Goal: Information Seeking & Learning: Learn about a topic

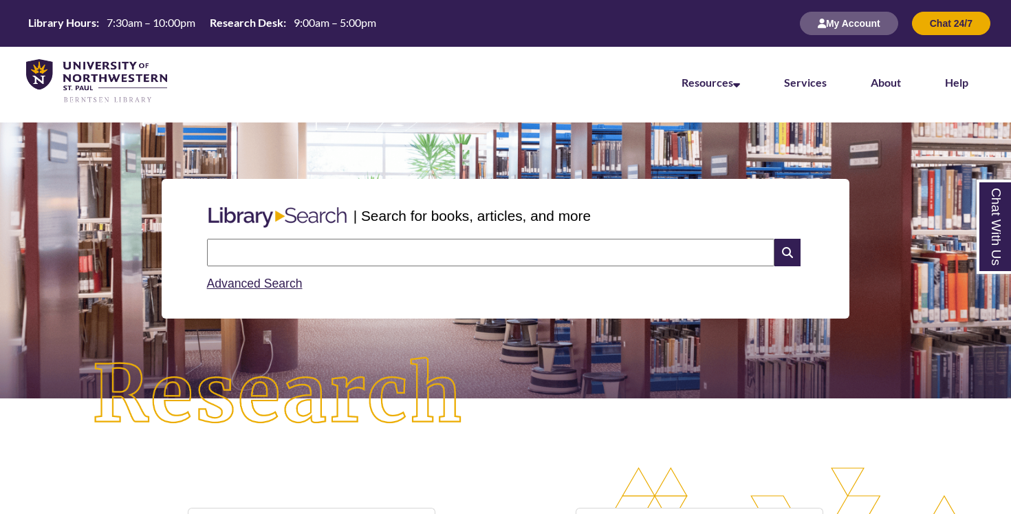
click at [272, 249] on input "text" at bounding box center [491, 253] width 568 height 28
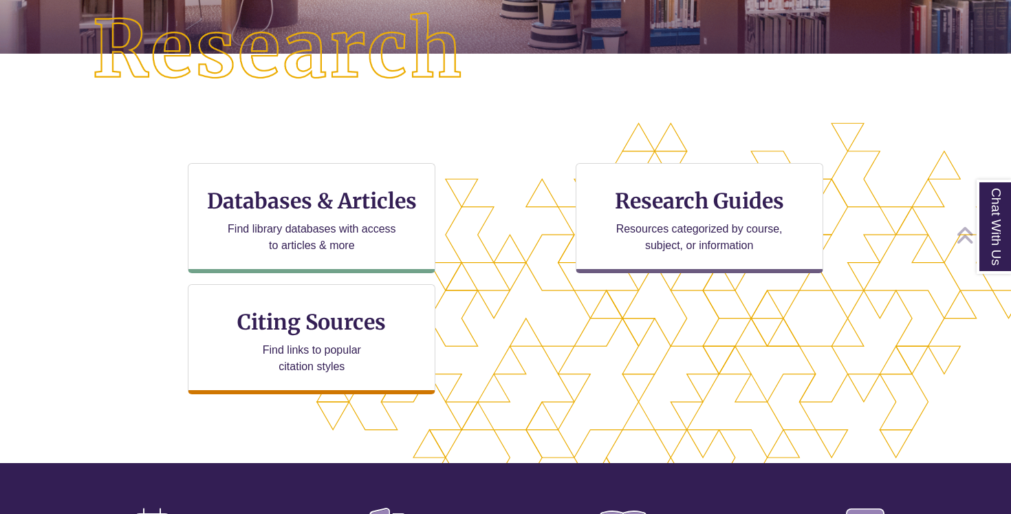
scroll to position [349, 0]
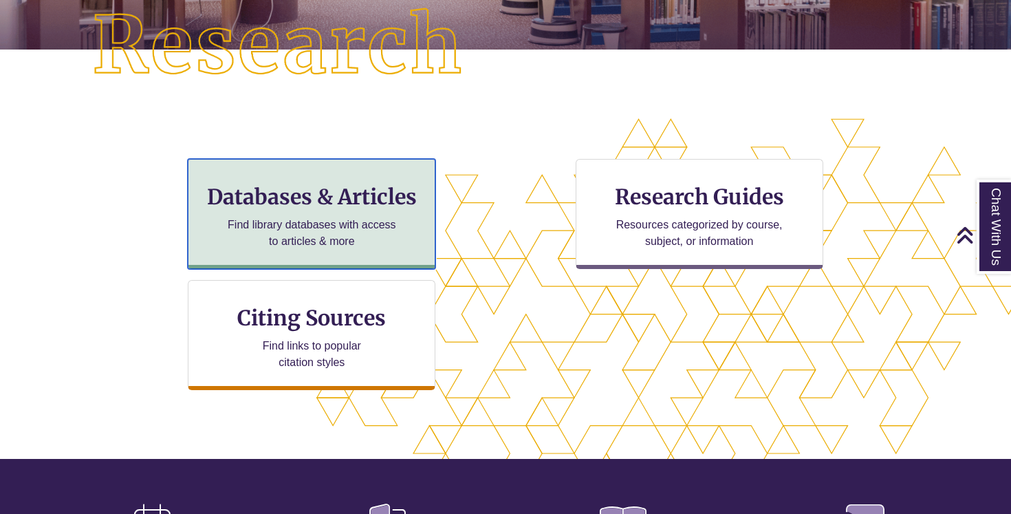
click at [295, 188] on h3 "Databases & Articles" at bounding box center [312, 197] width 224 height 26
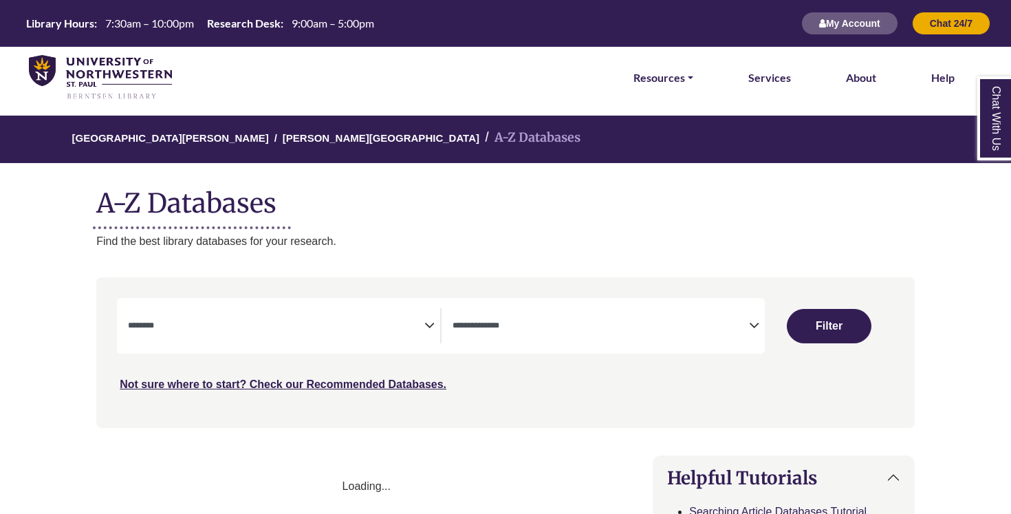
select select "Database Subject Filter"
select select "Database Types Filter"
select select "Database Subject Filter"
select select "Database Types Filter"
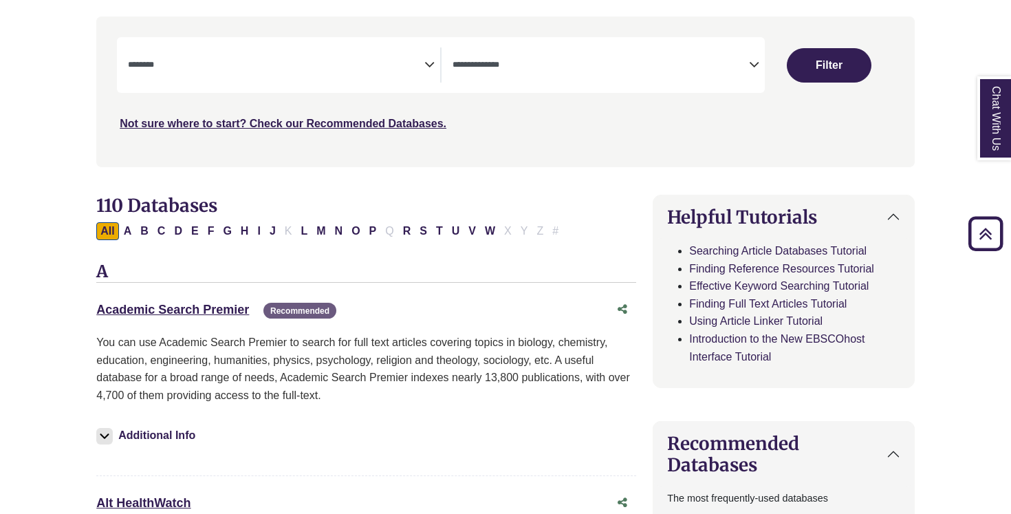
scroll to position [246, 0]
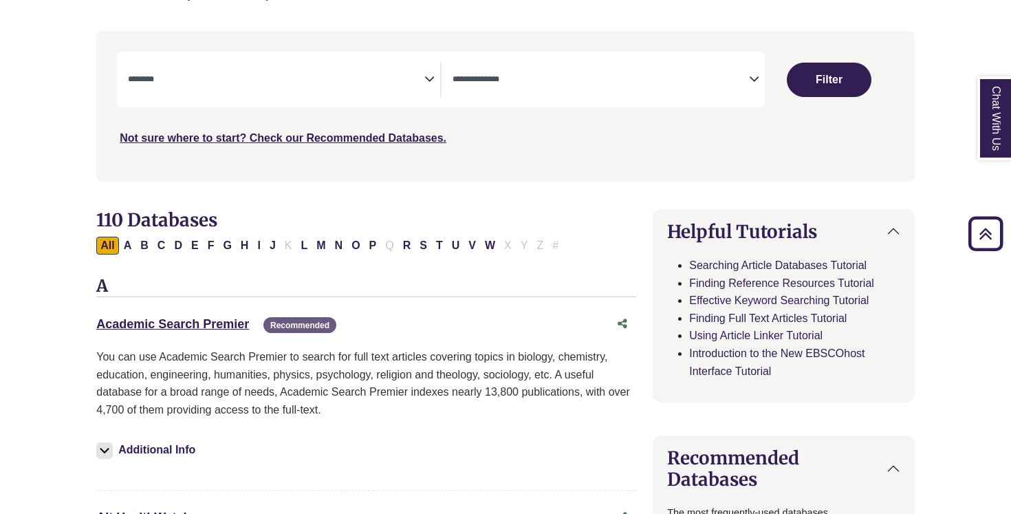
click at [380, 88] on span "Search filters" at bounding box center [276, 79] width 297 height 35
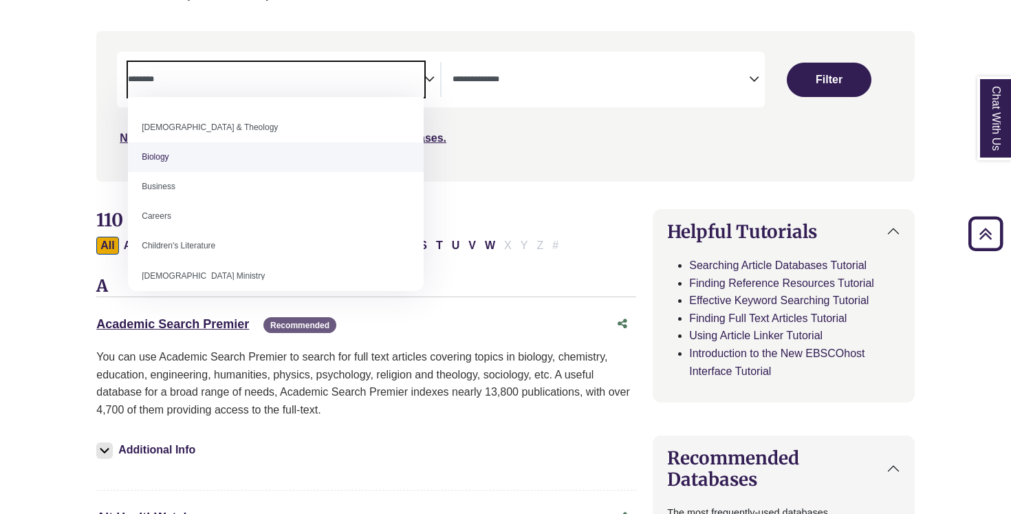
scroll to position [34, 0]
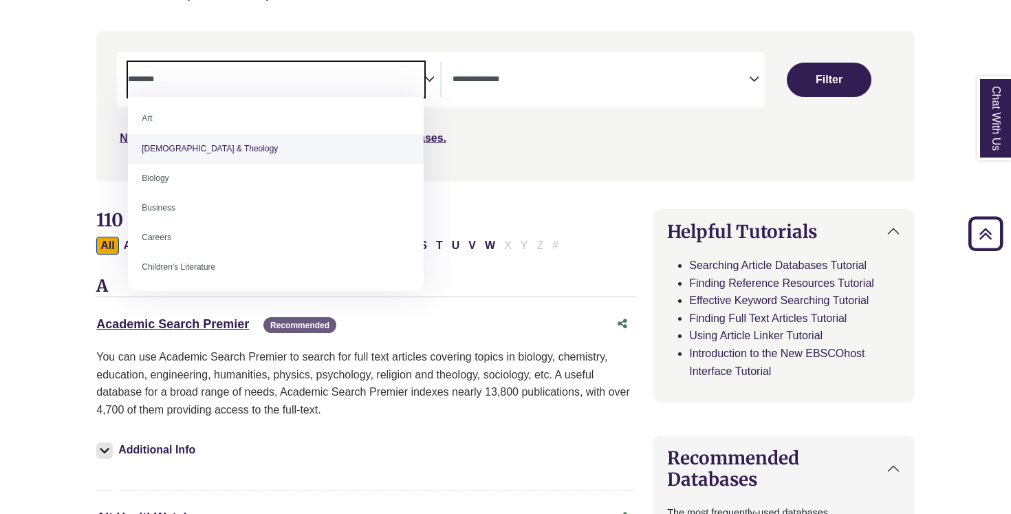
select select "*****"
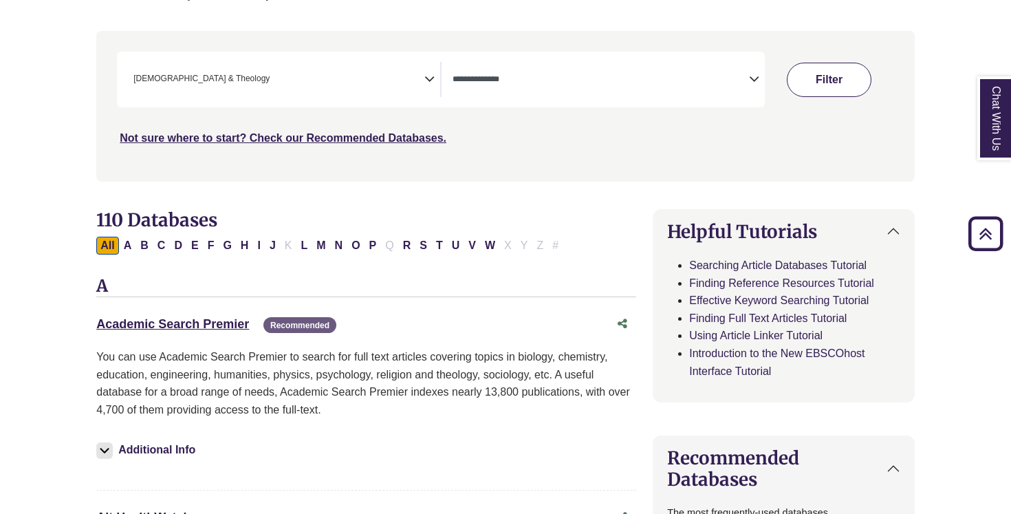
click at [837, 76] on button "Filter" at bounding box center [829, 80] width 85 height 34
select select "Database Types Filter"
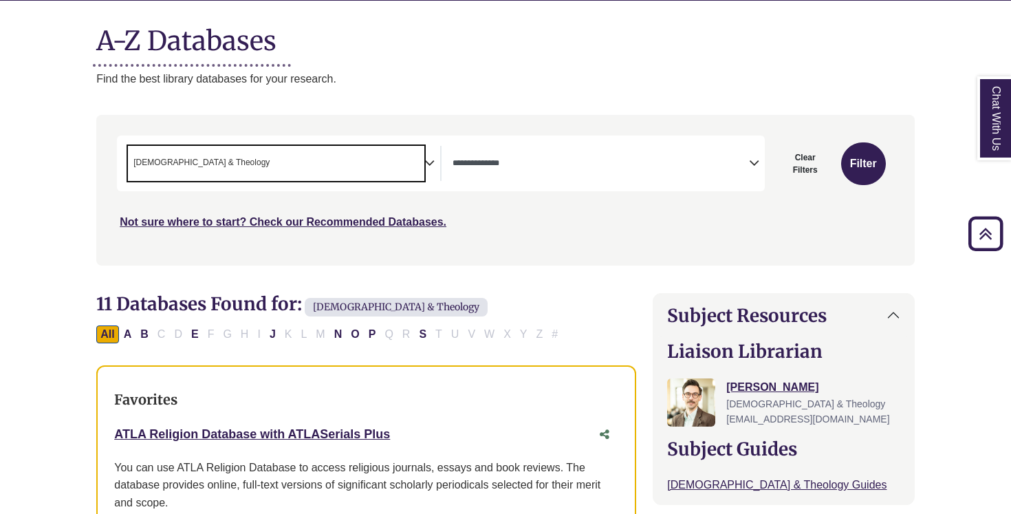
click at [385, 162] on span "× Bible & Theology" at bounding box center [276, 163] width 297 height 35
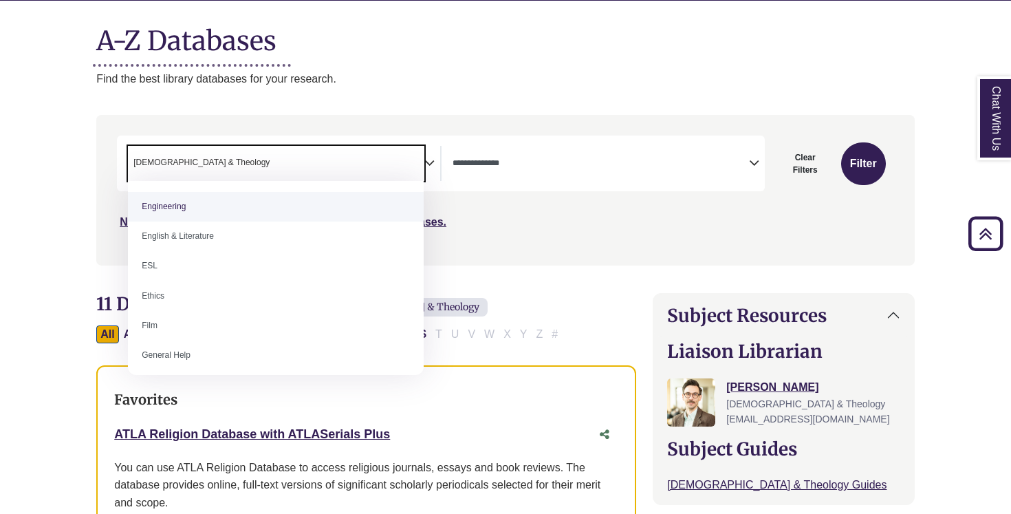
scroll to position [483, 0]
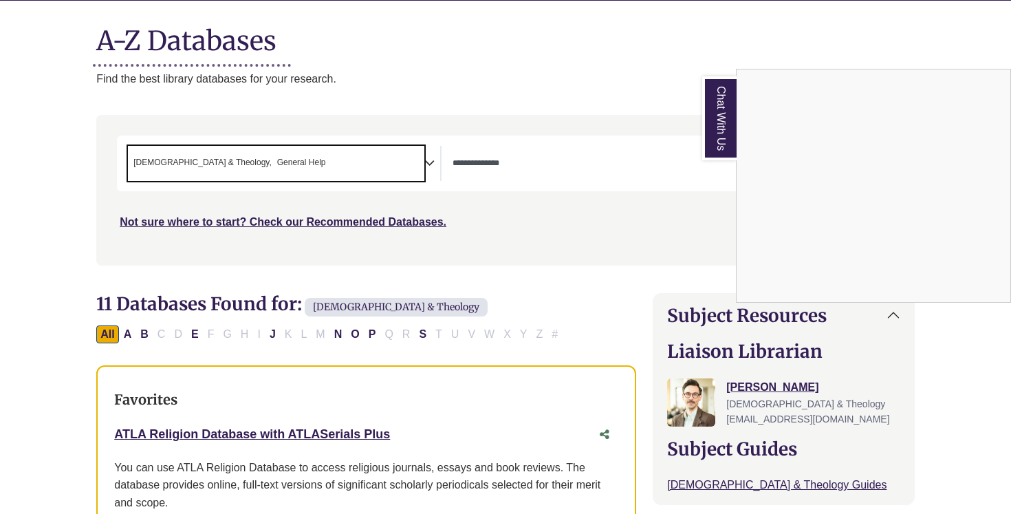
click at [303, 170] on div "Chat With Us" at bounding box center [505, 257] width 1011 height 514
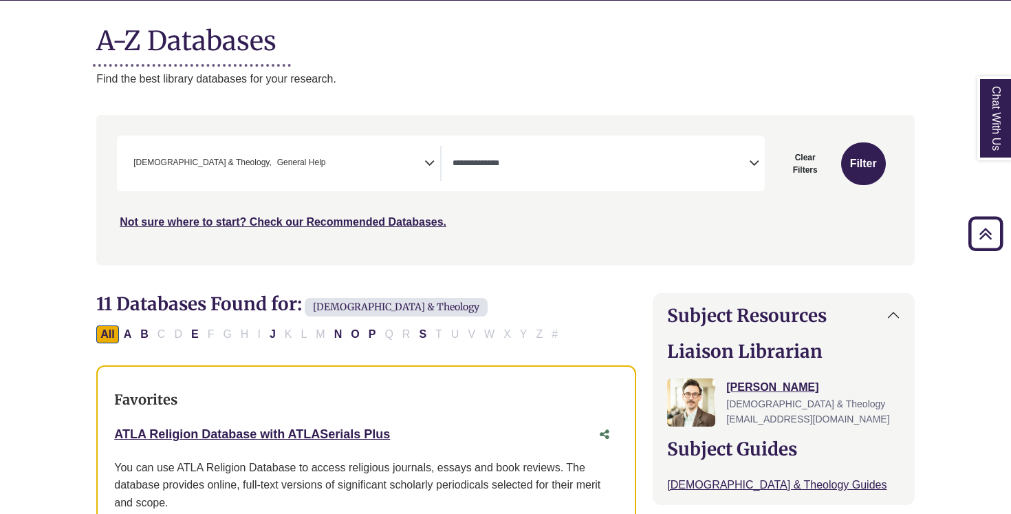
click at [350, 180] on span "× Bible & Theology × General Help" at bounding box center [276, 163] width 297 height 35
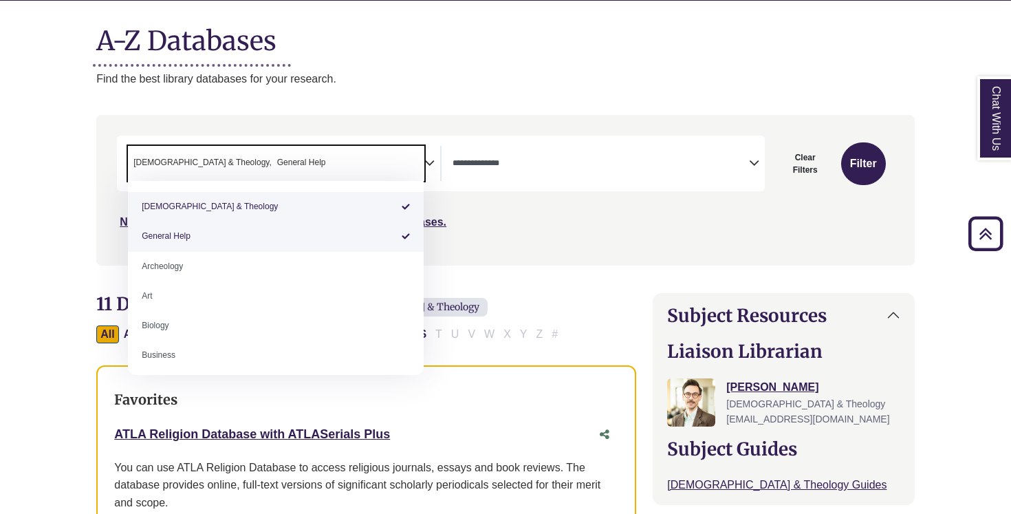
select select "*****"
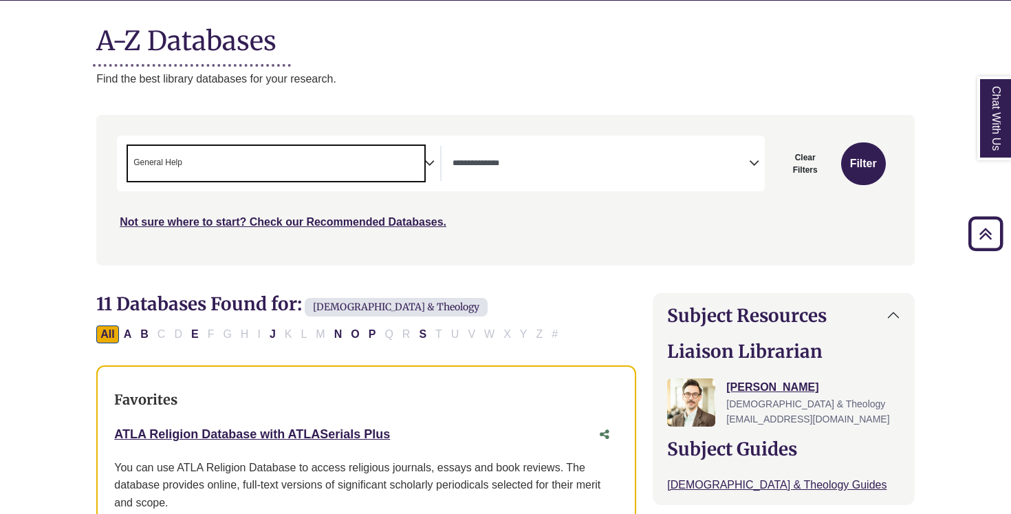
click at [557, 177] on span "Search filters" at bounding box center [601, 163] width 297 height 35
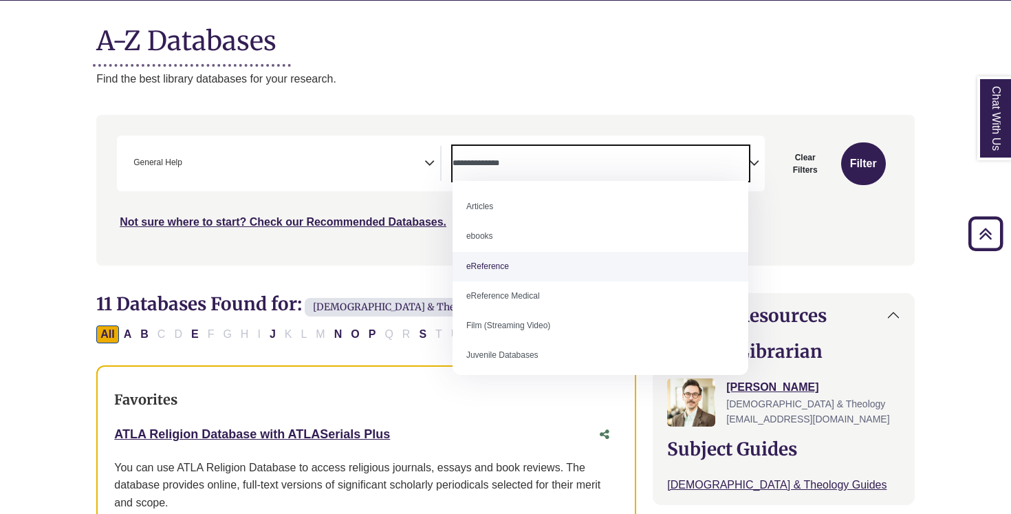
select select "*****"
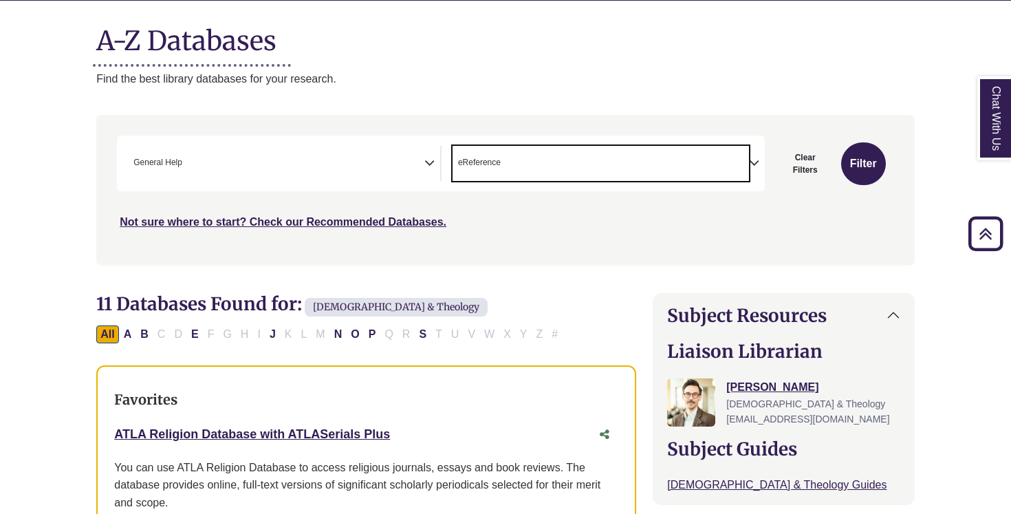
scroll to position [27, 0]
click at [860, 155] on button "Filter" at bounding box center [863, 163] width 45 height 43
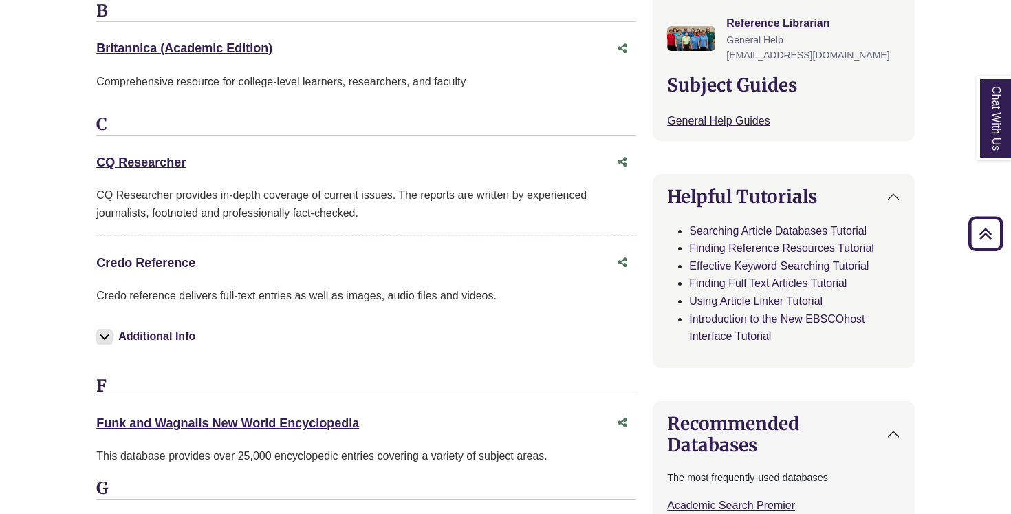
scroll to position [573, 0]
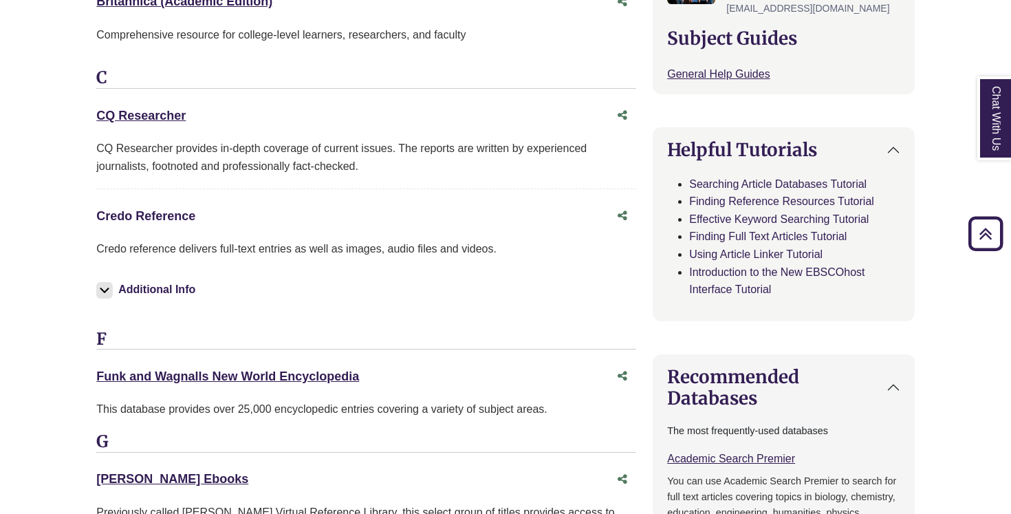
click at [142, 218] on link "Credo Reference This link opens in a new window" at bounding box center [145, 216] width 99 height 14
